Goal: Information Seeking & Learning: Learn about a topic

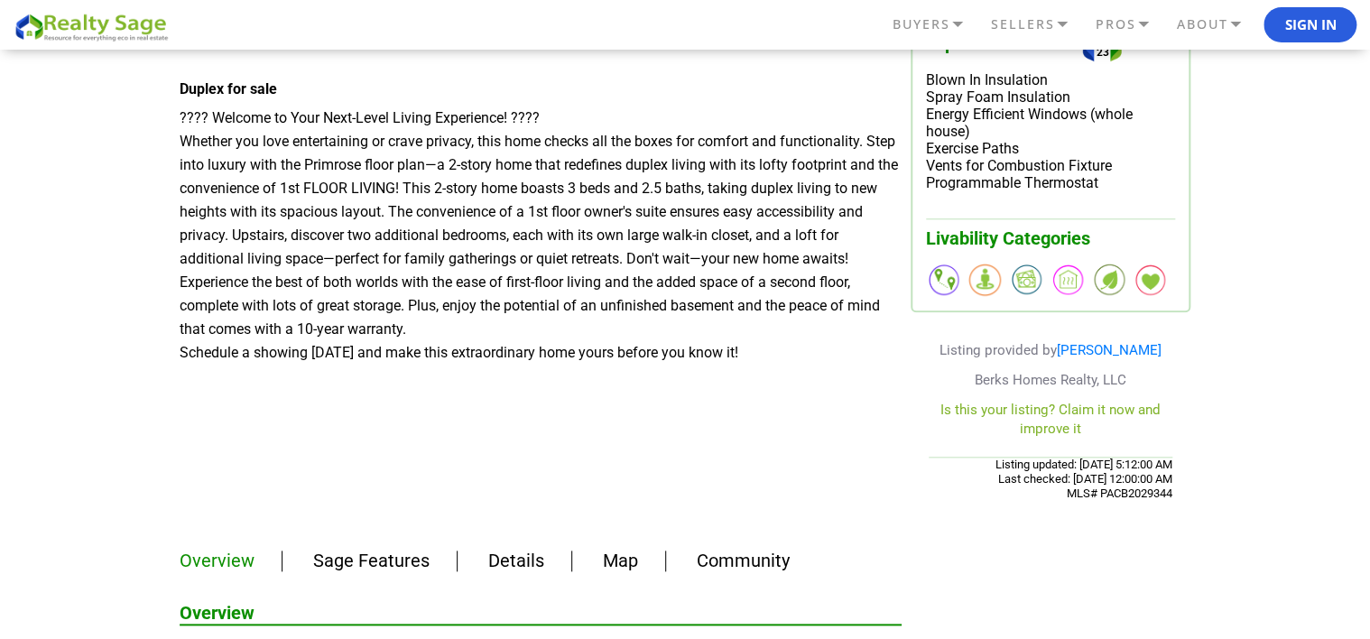
scroll to position [812, 0]
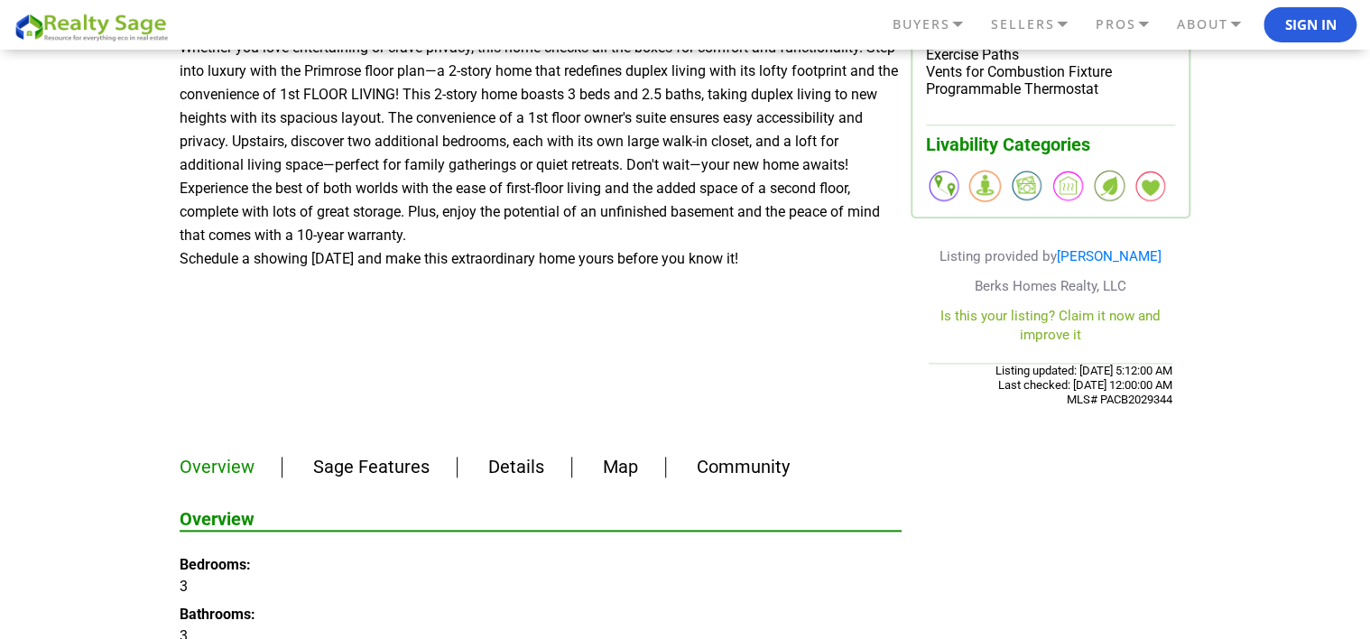
click at [405, 463] on link "Sage Features" at bounding box center [371, 467] width 116 height 22
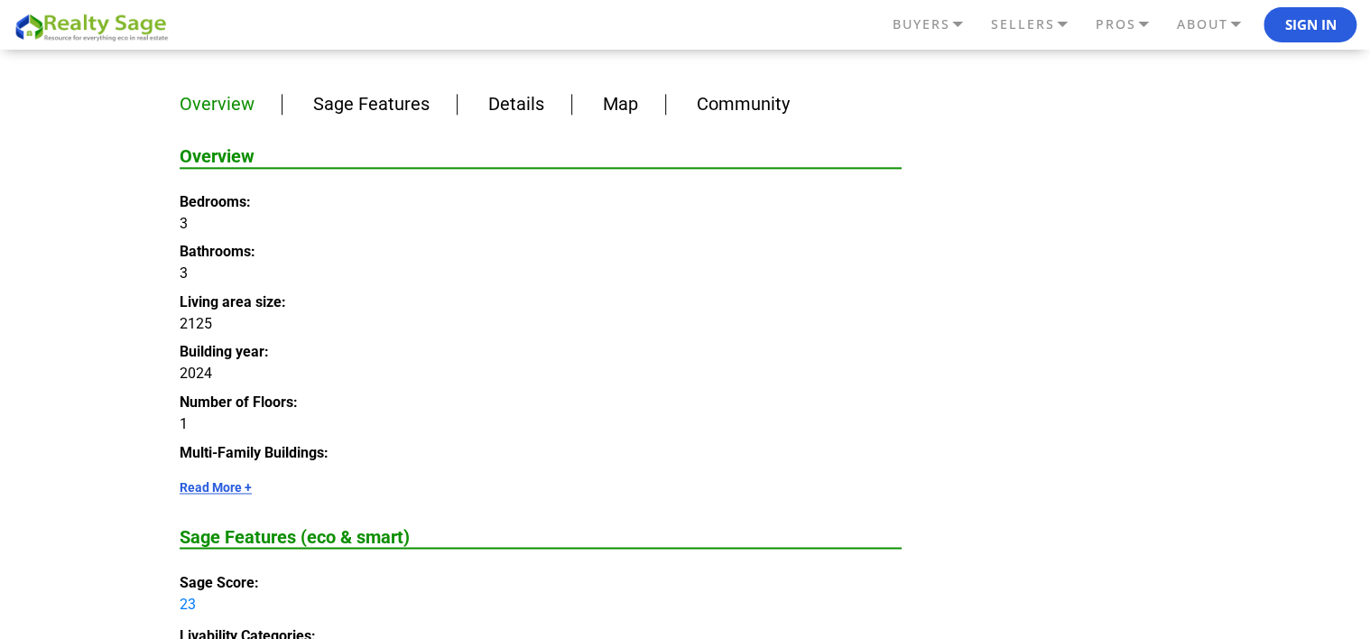
scroll to position [1156, 0]
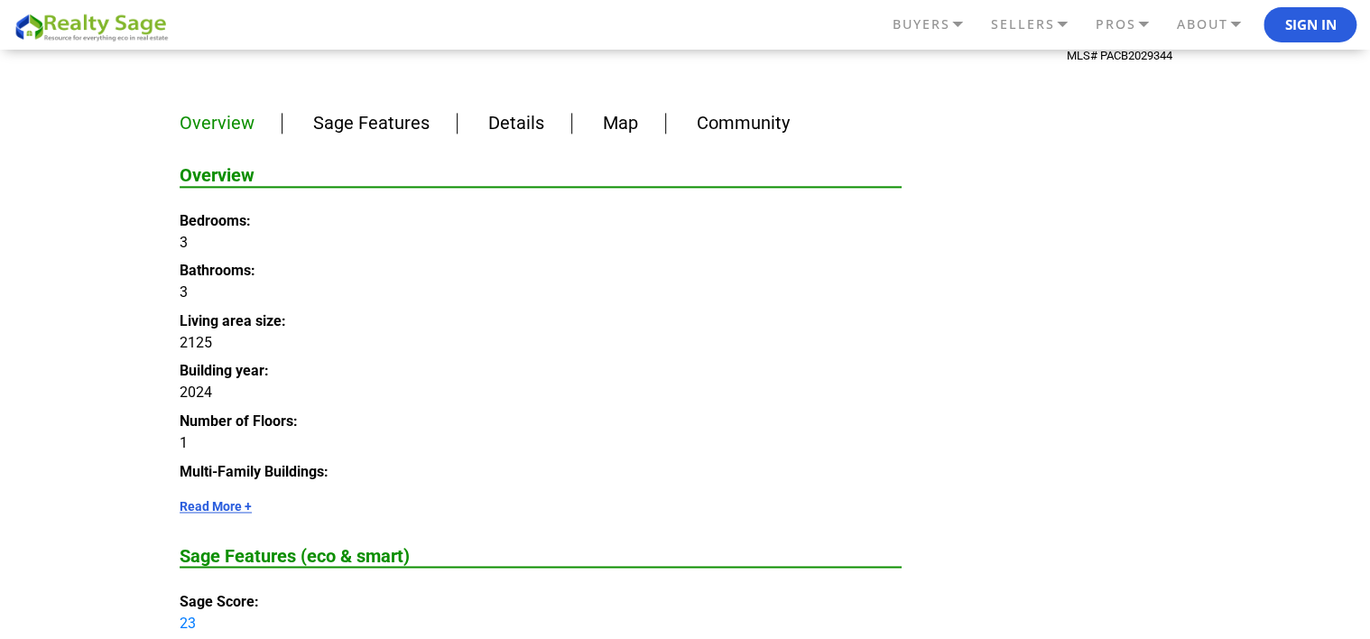
click at [514, 128] on link "Details" at bounding box center [516, 123] width 56 height 22
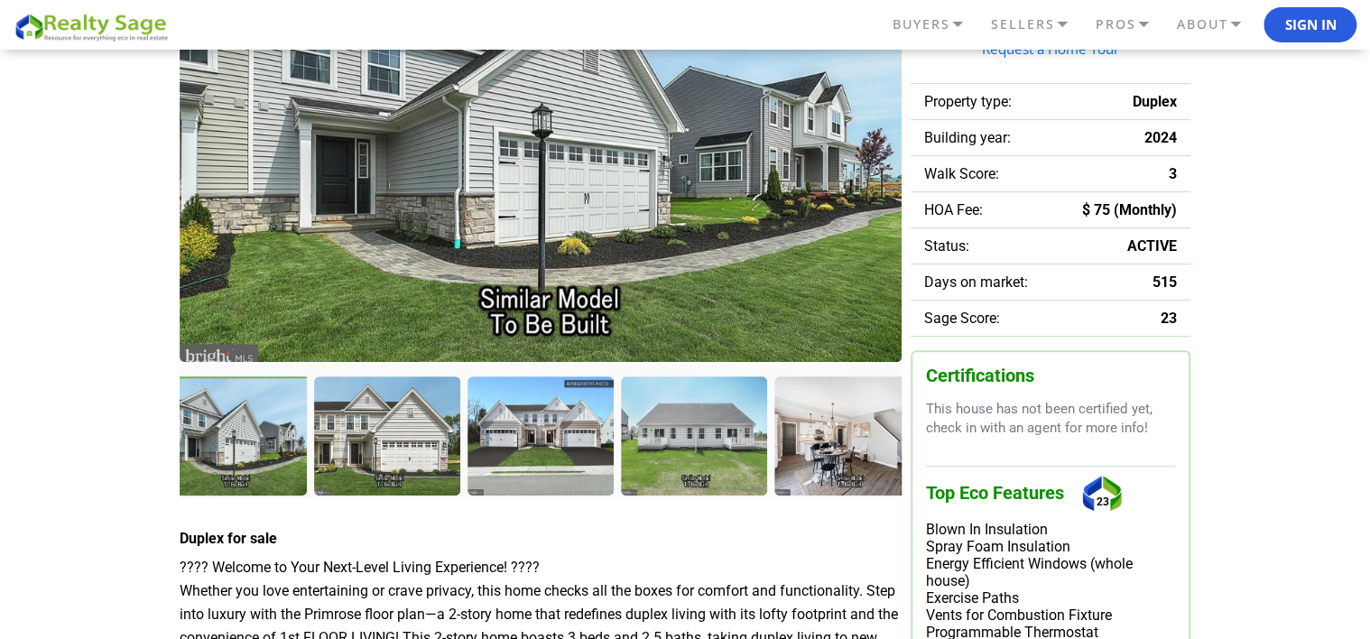
scroll to position [271, 0]
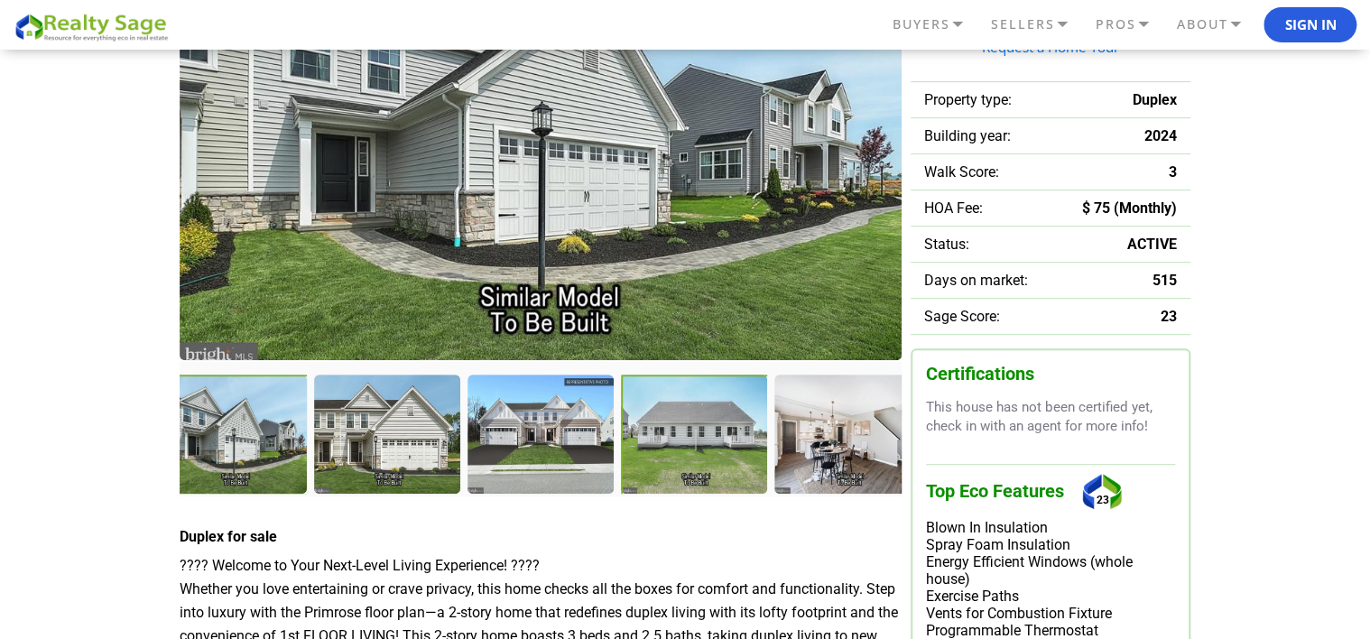
click at [662, 450] on div at bounding box center [696, 436] width 150 height 123
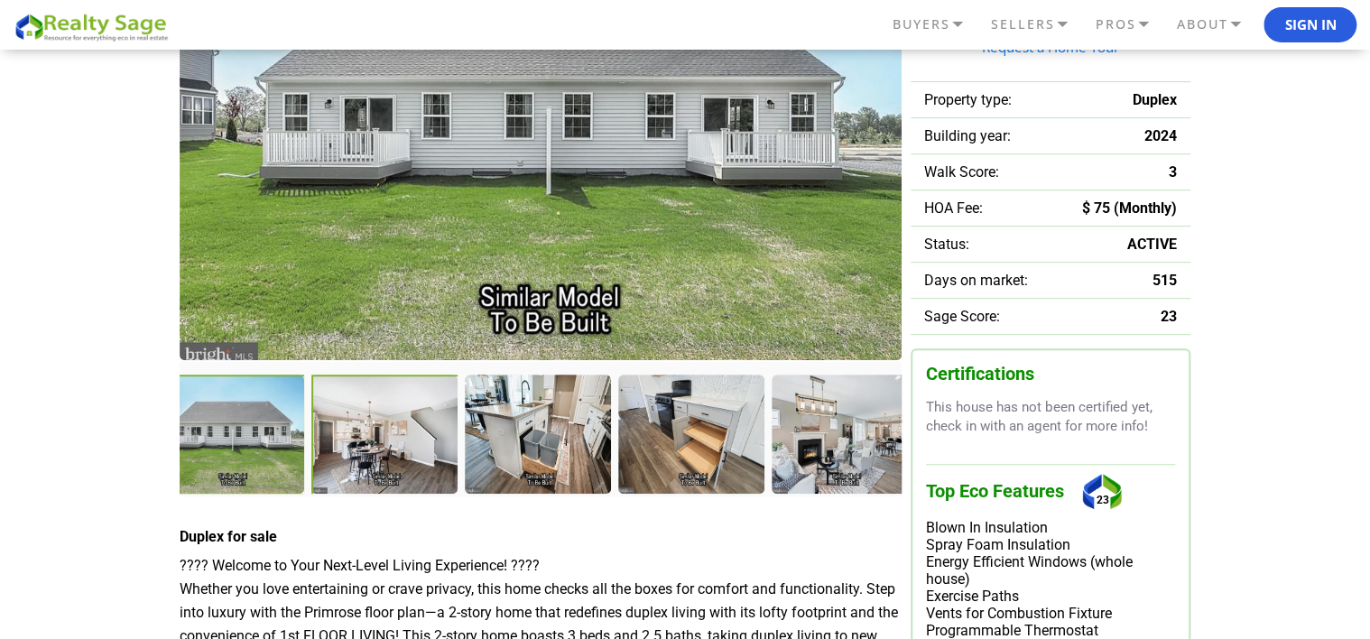
click at [412, 440] on div at bounding box center [386, 436] width 150 height 123
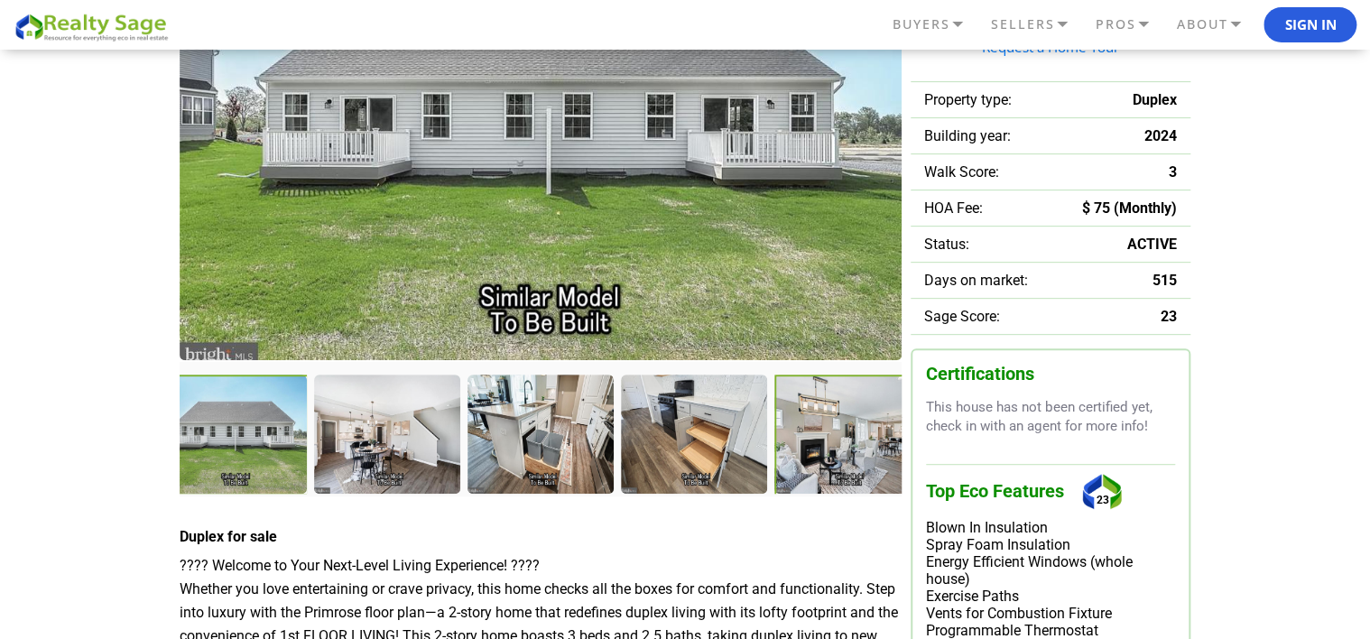
click at [815, 429] on div at bounding box center [849, 436] width 150 height 123
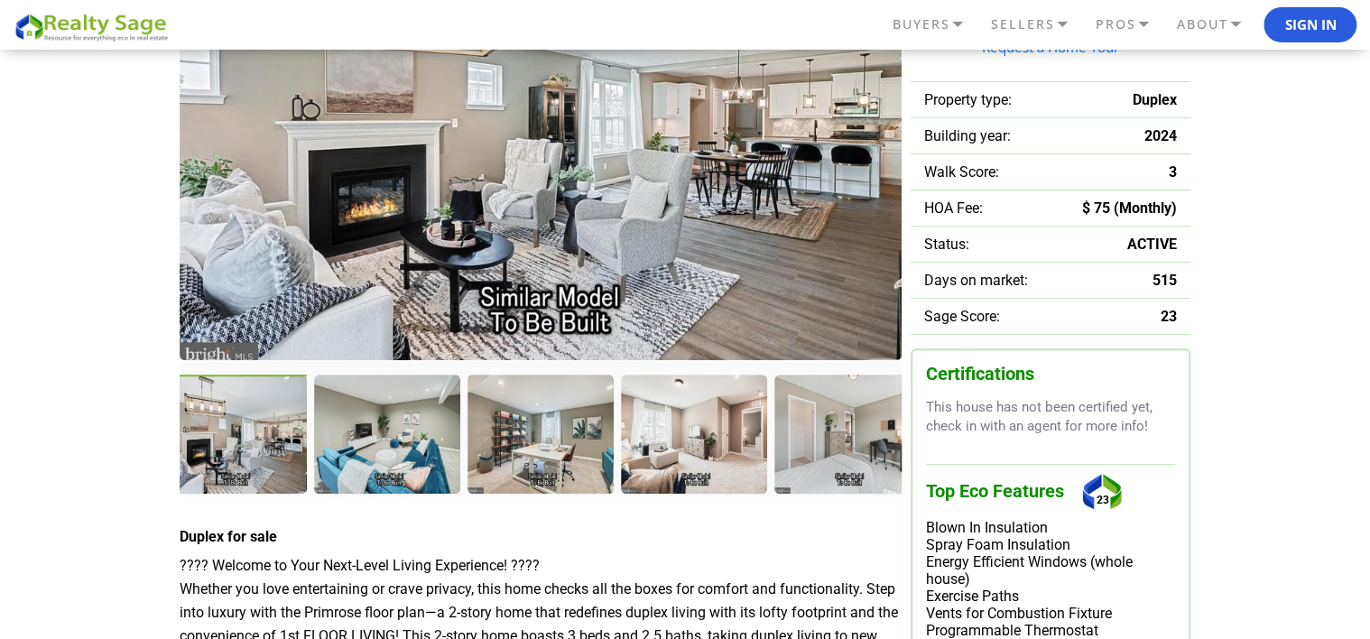
click at [254, 475] on div at bounding box center [236, 436] width 150 height 123
click at [387, 468] on div at bounding box center [389, 436] width 150 height 123
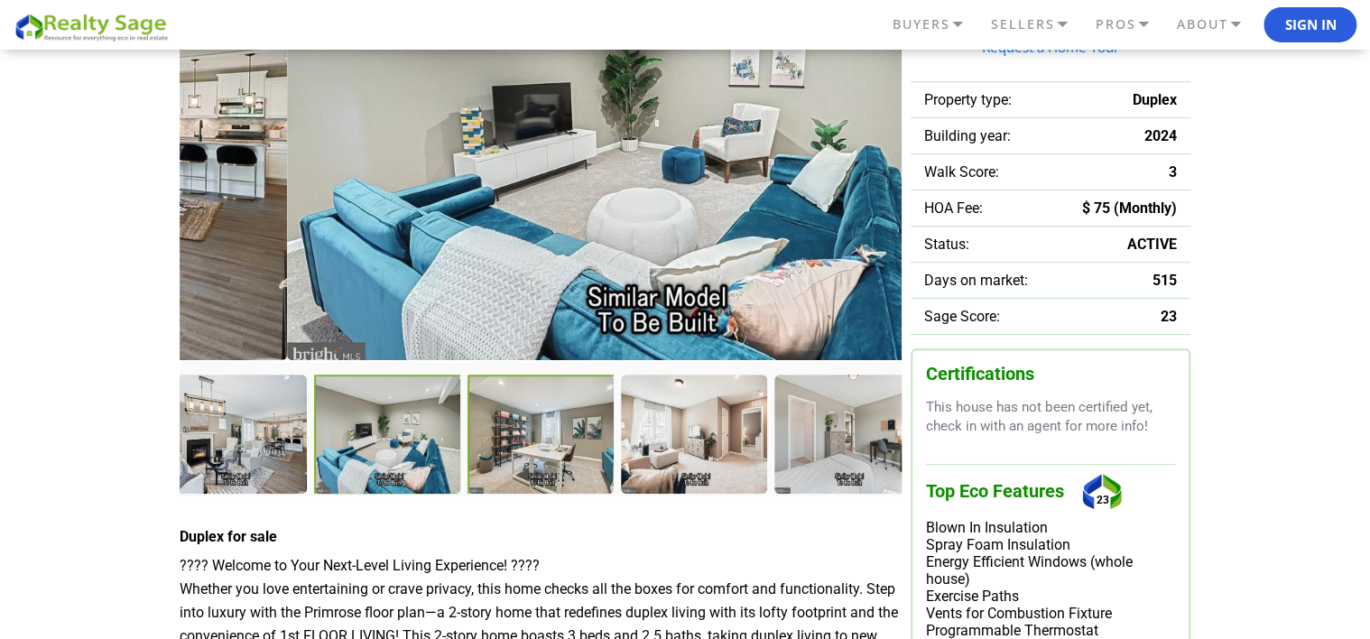
click at [515, 474] on div at bounding box center [543, 436] width 150 height 123
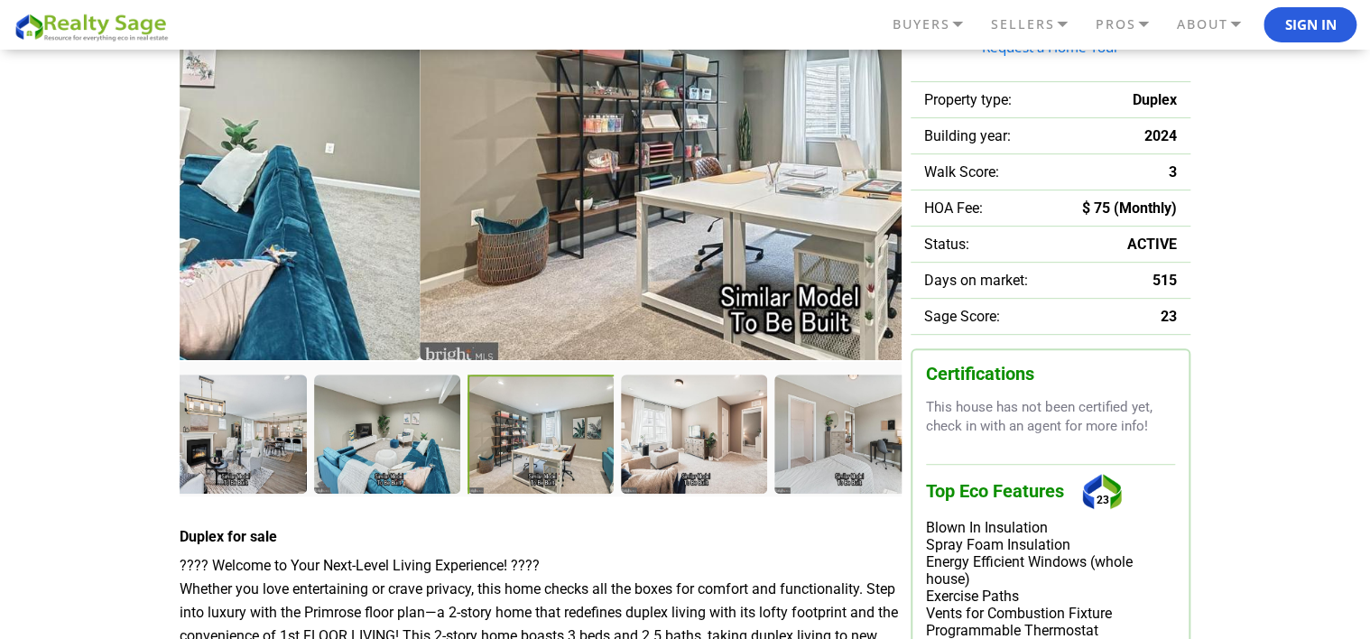
click at [572, 475] on div at bounding box center [543, 436] width 150 height 123
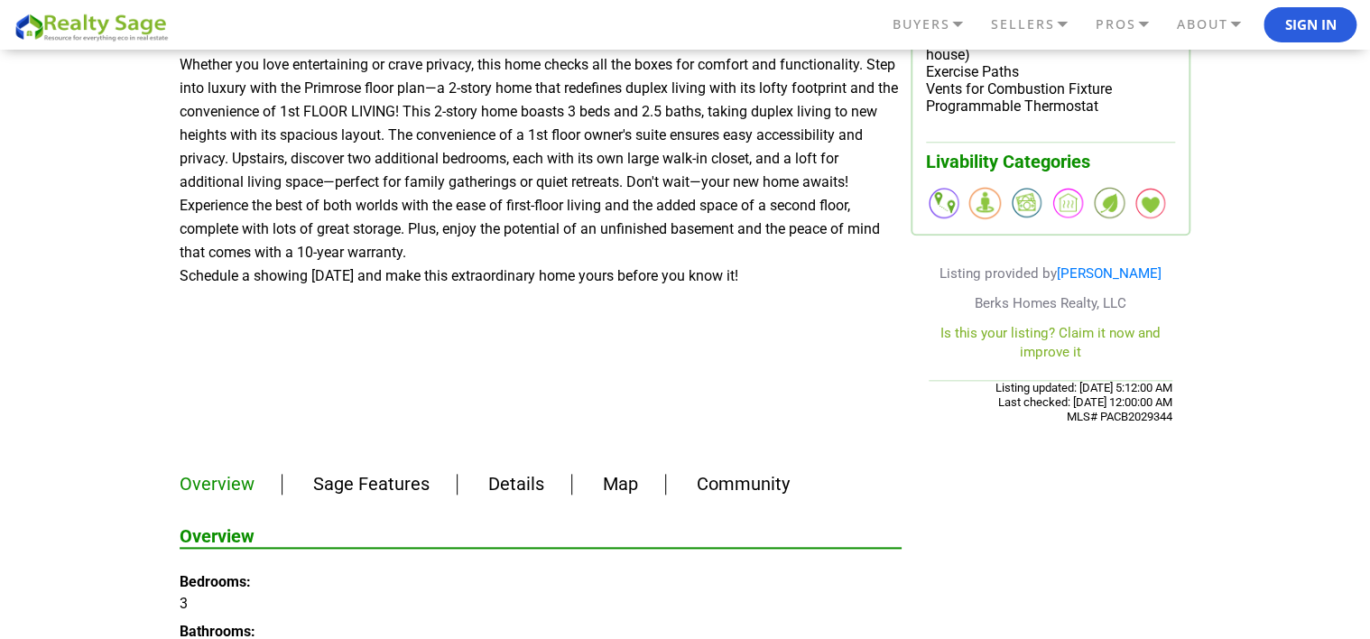
scroll to position [812, 0]
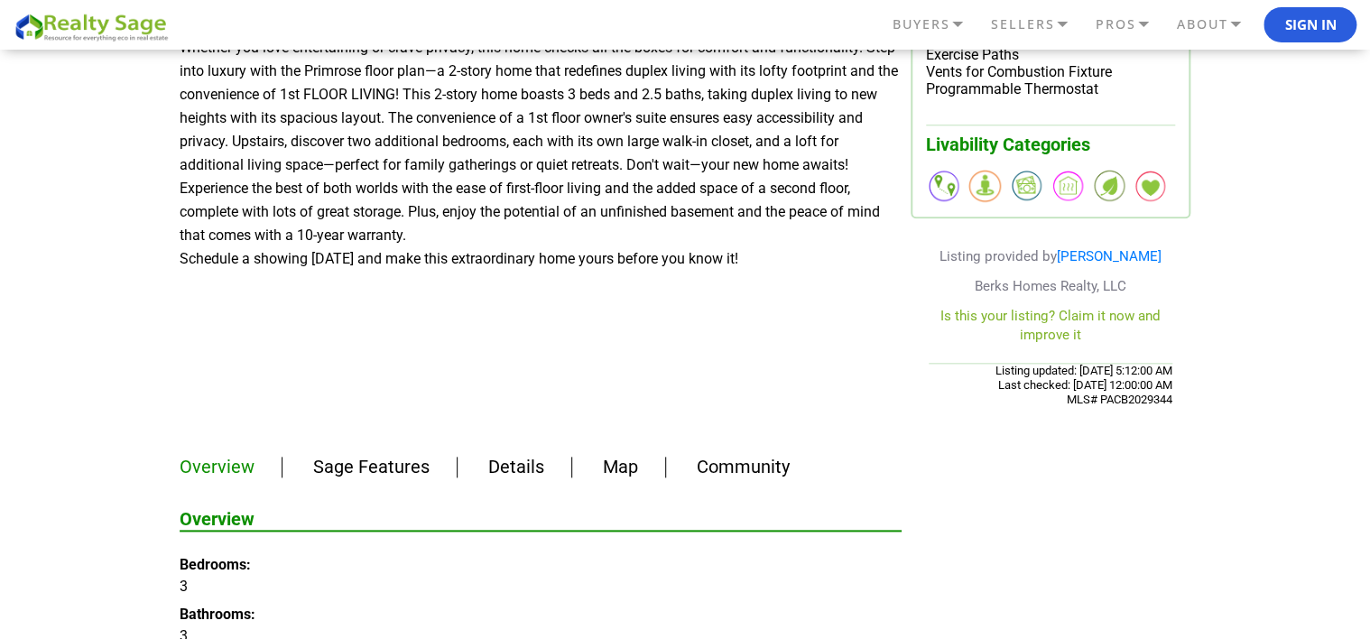
click at [363, 469] on link "Sage Features" at bounding box center [371, 467] width 116 height 22
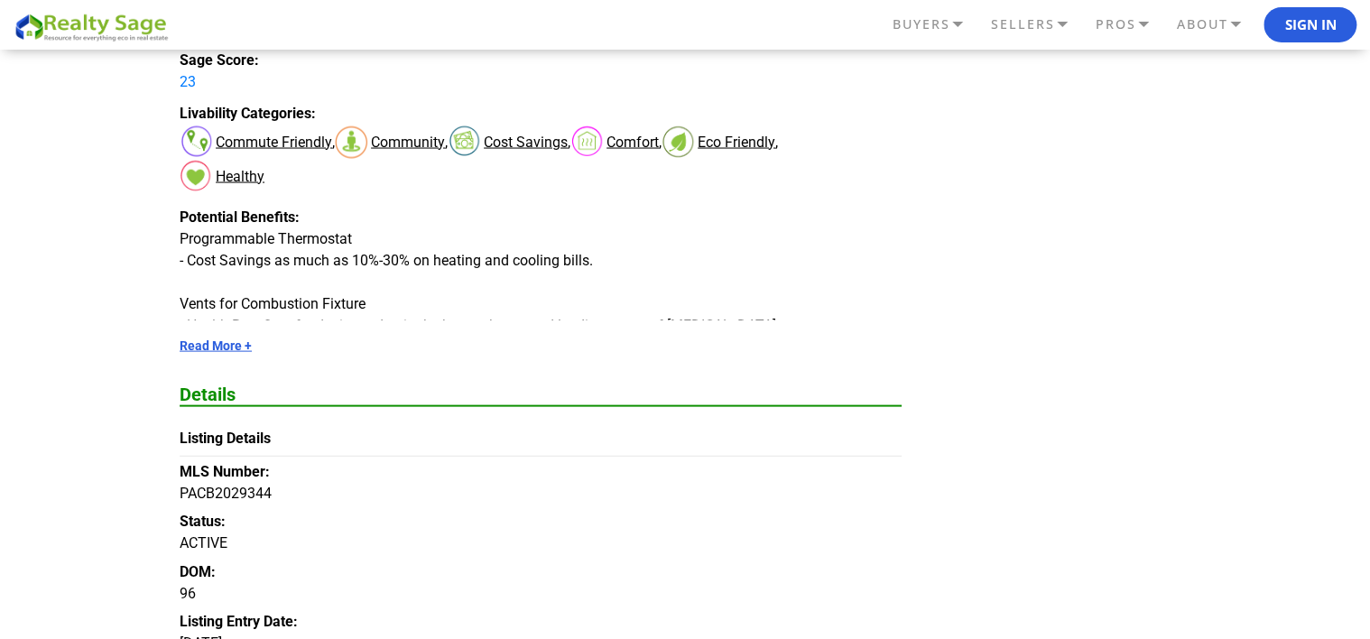
scroll to position [1878, 0]
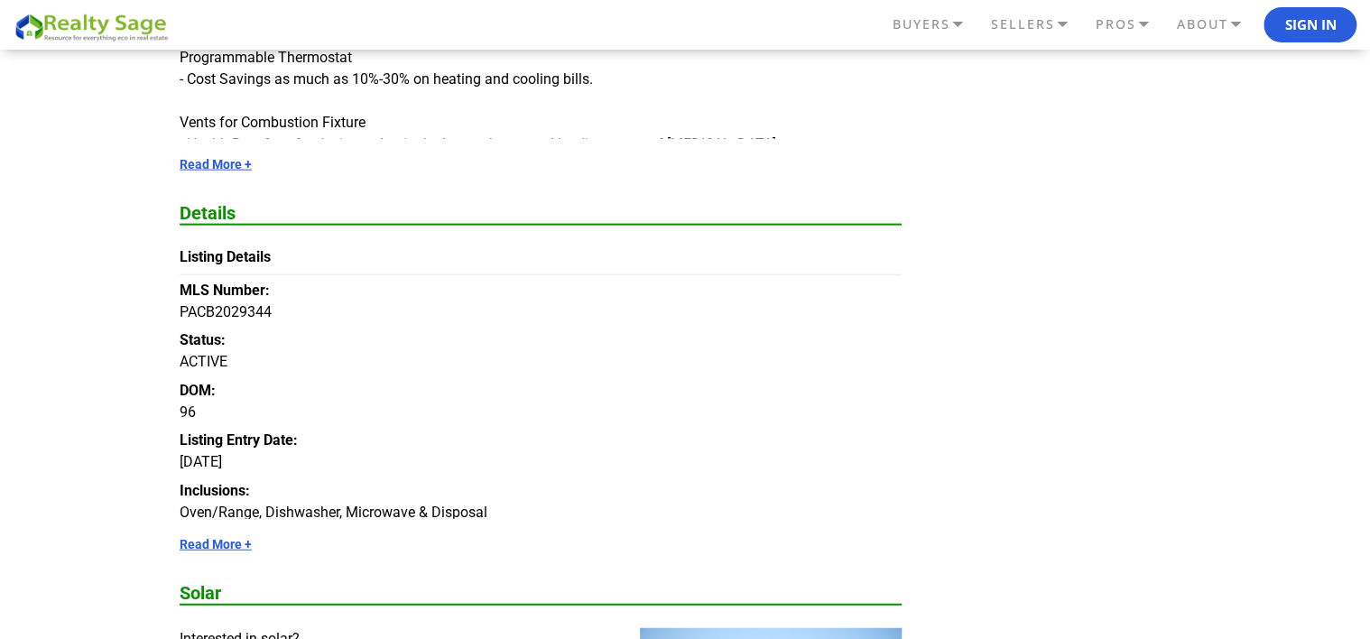
click at [199, 159] on link "Read More +" at bounding box center [541, 164] width 722 height 14
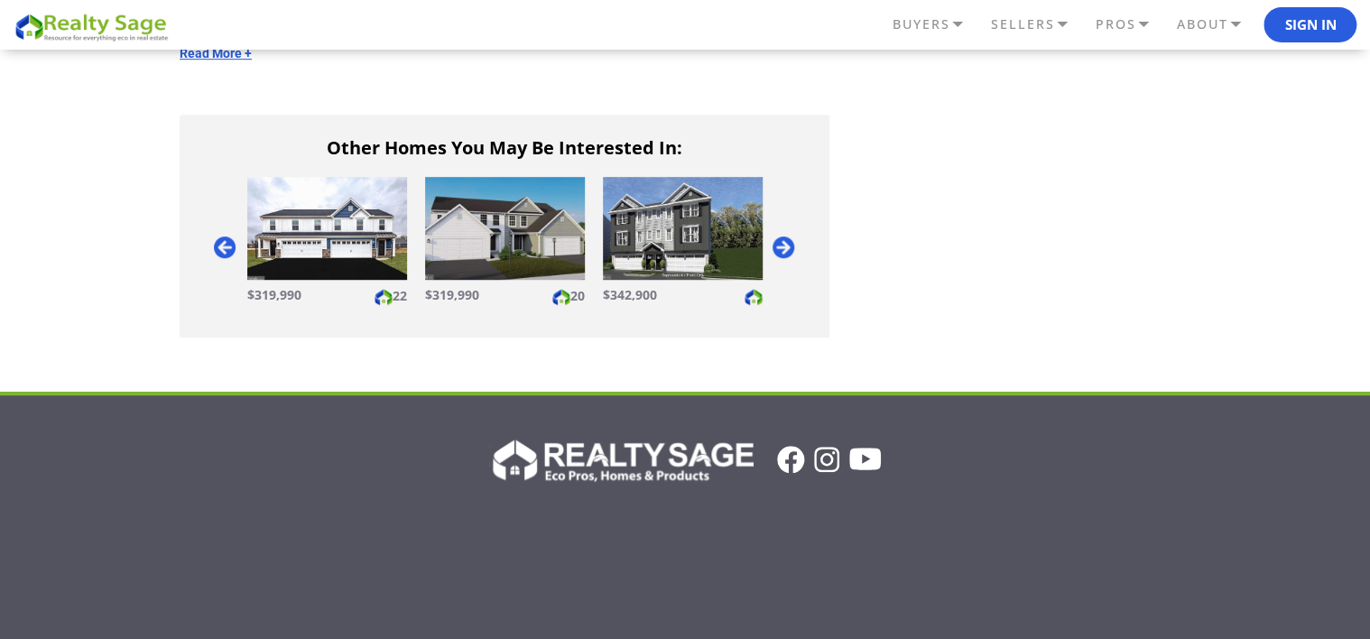
scroll to position [3503, 0]
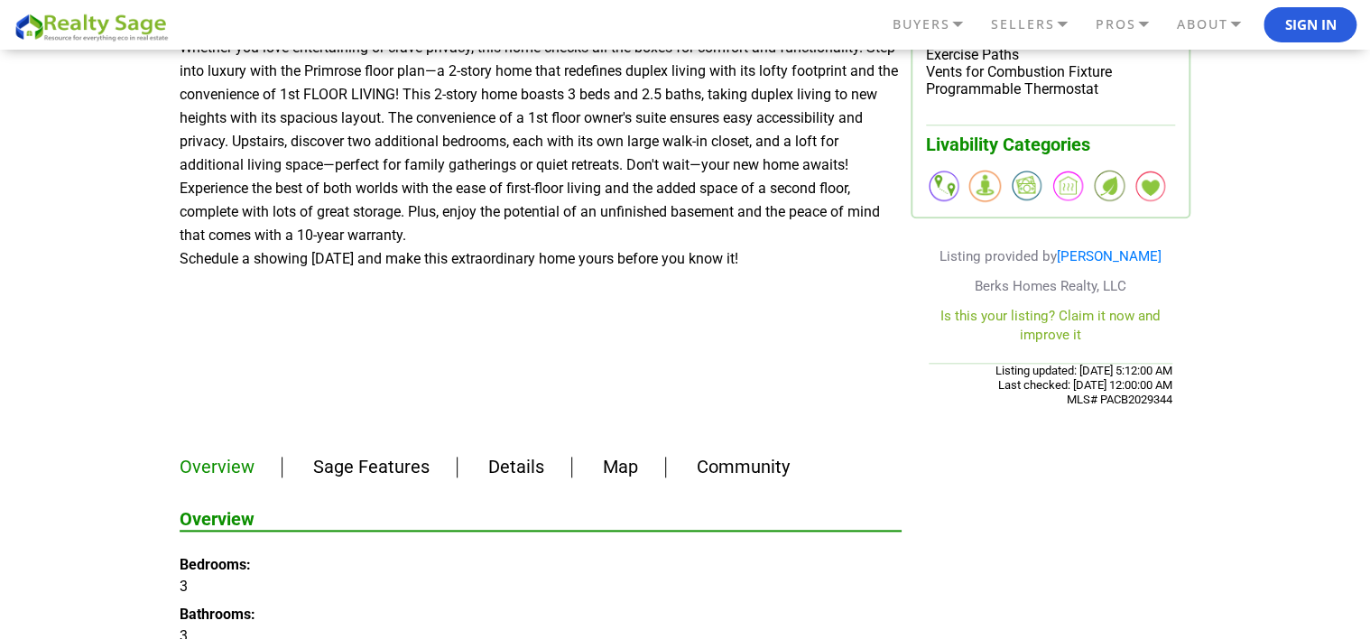
scroll to position [812, 0]
